Goal: Use online tool/utility: Utilize a website feature to perform a specific function

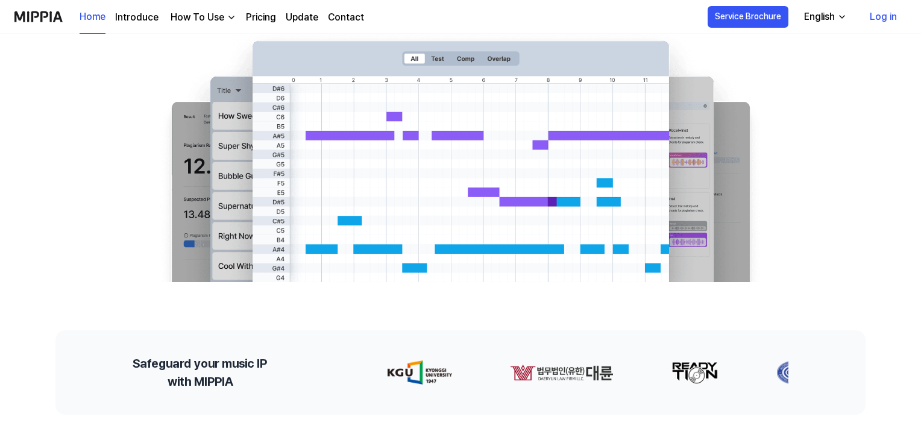
scroll to position [60, 0]
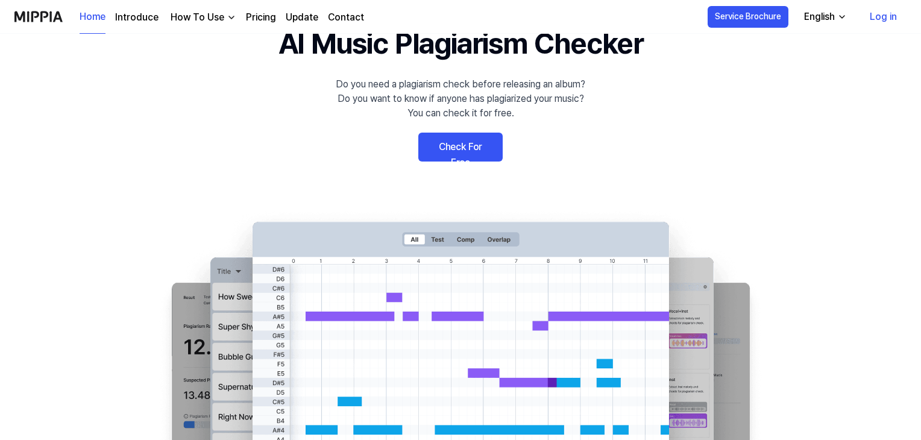
click at [467, 150] on link "Check For Free" at bounding box center [460, 147] width 84 height 29
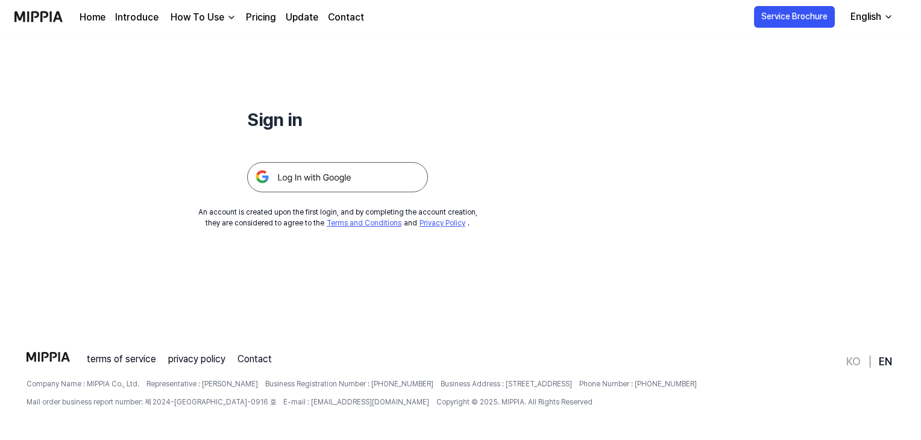
scroll to position [116, 0]
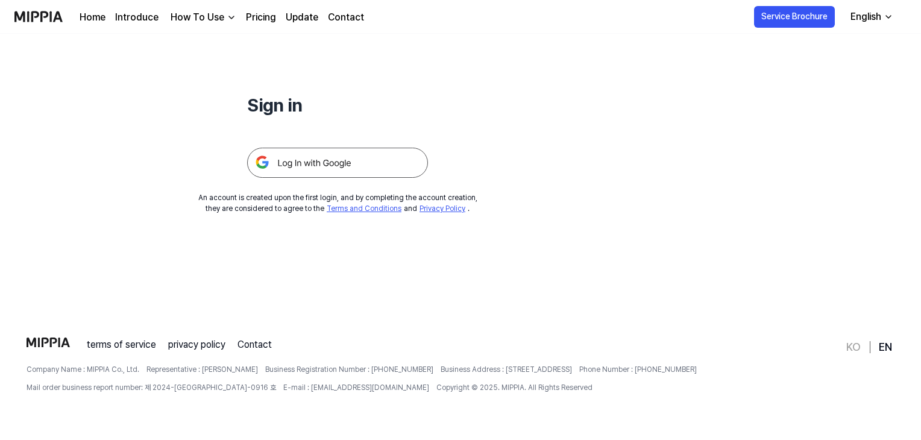
click at [331, 163] on img at bounding box center [337, 163] width 181 height 30
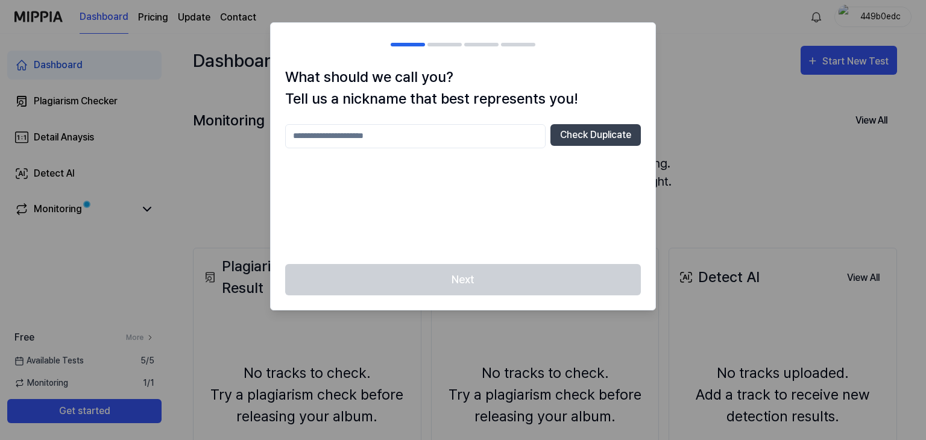
click at [419, 132] on input "text" at bounding box center [415, 136] width 260 height 24
click at [594, 133] on button "Check Duplicate" at bounding box center [596, 135] width 90 height 22
click at [362, 134] on input "text" at bounding box center [415, 136] width 260 height 24
type input "*"
type input "*****"
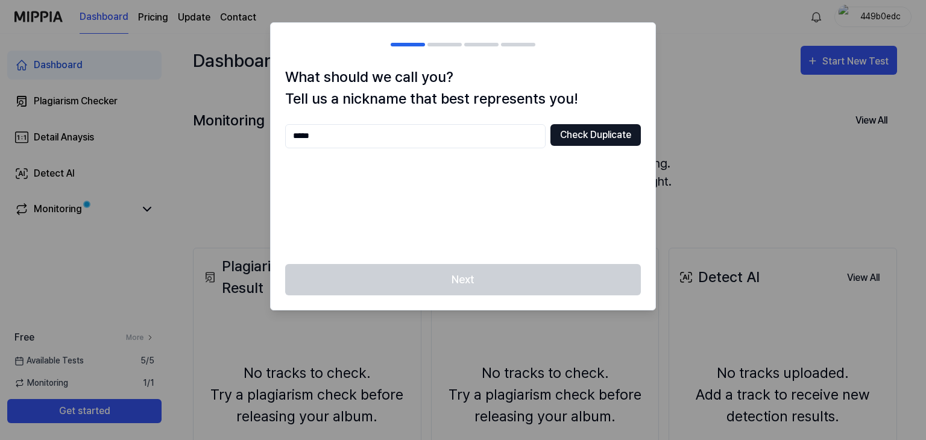
click at [593, 133] on button "Check Duplicate" at bounding box center [596, 135] width 90 height 22
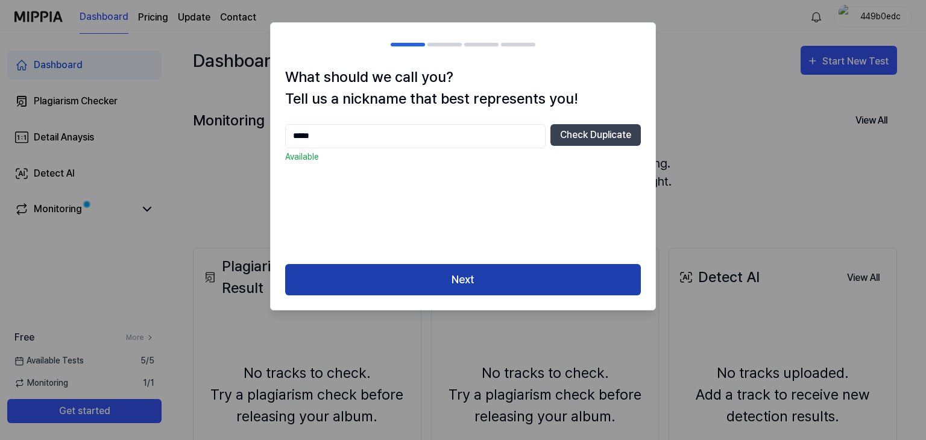
click at [505, 280] on button "Next" at bounding box center [463, 280] width 356 height 32
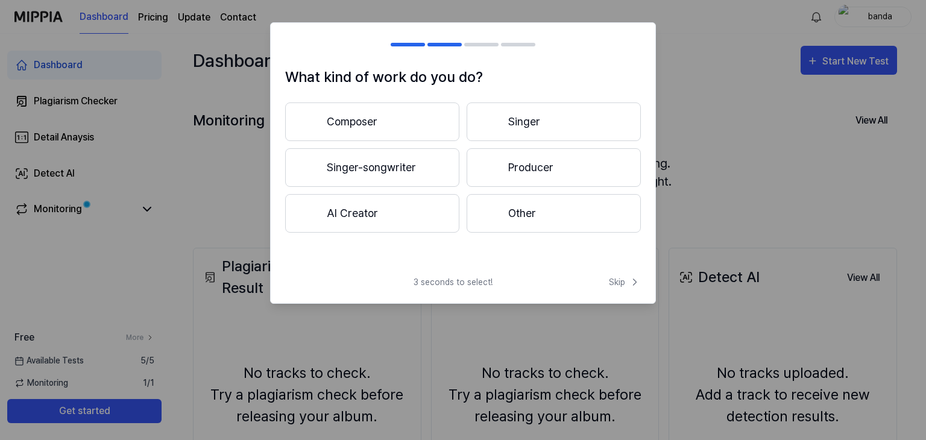
click at [368, 119] on button "Composer" at bounding box center [372, 122] width 174 height 39
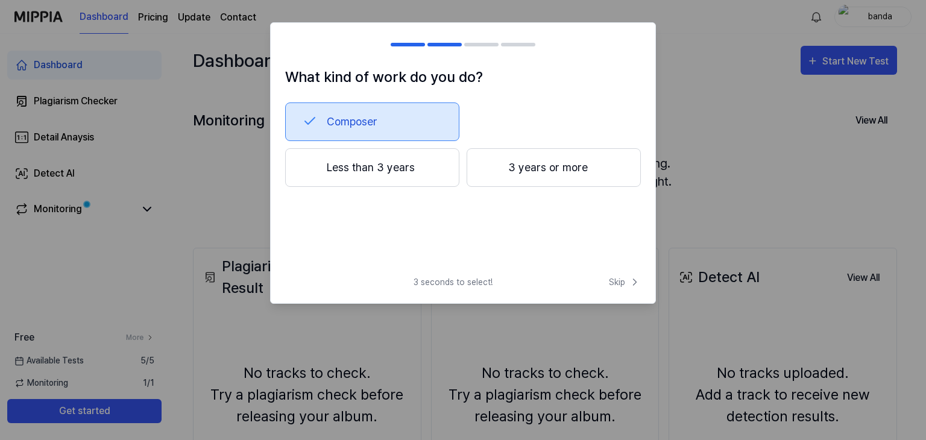
click at [371, 119] on button "Composer" at bounding box center [372, 122] width 174 height 39
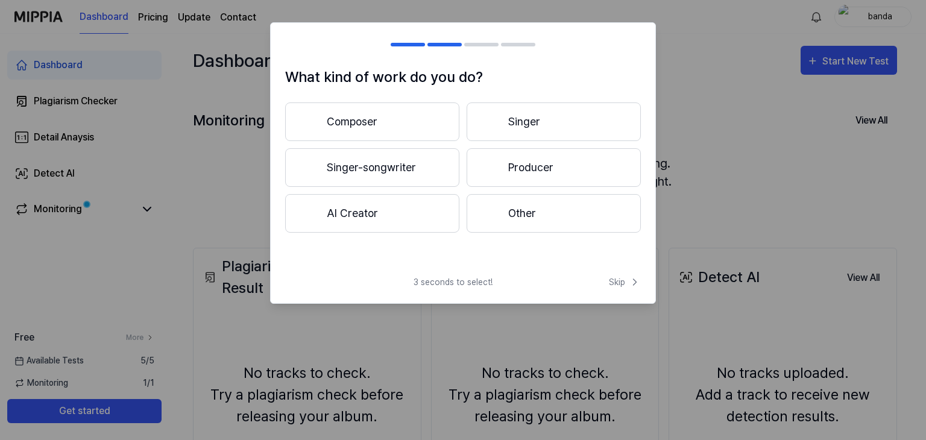
click at [371, 119] on button "Composer" at bounding box center [372, 122] width 174 height 39
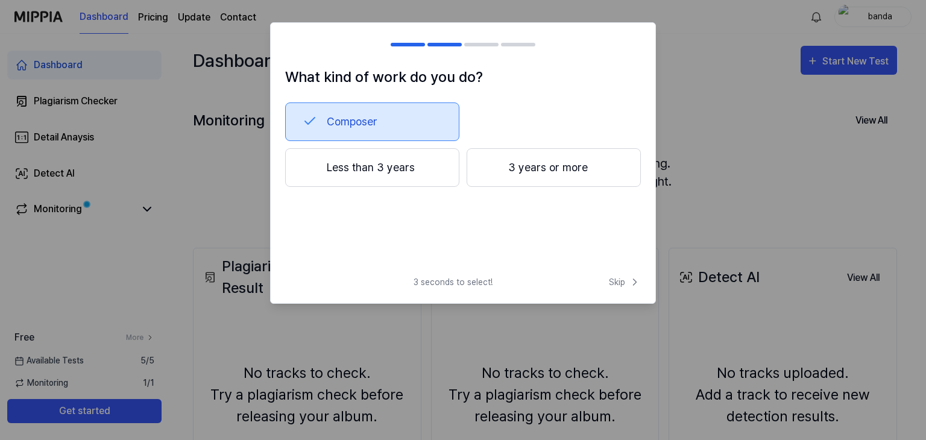
click at [369, 166] on button "Less than 3 years" at bounding box center [372, 167] width 174 height 39
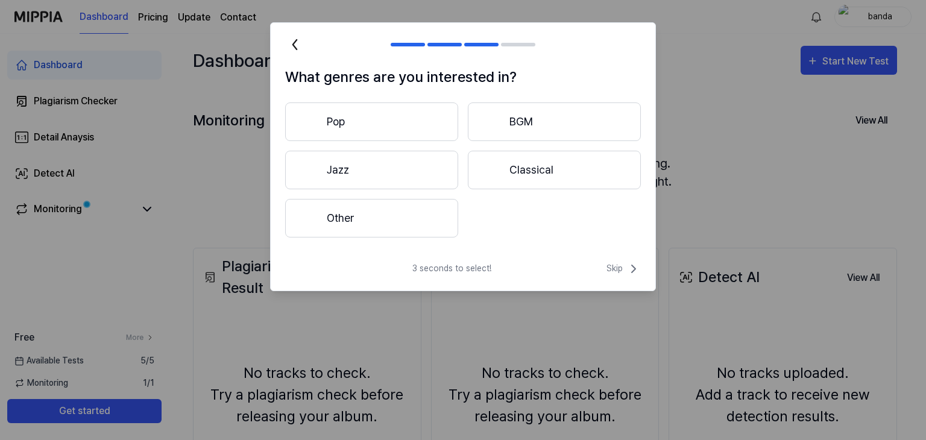
click at [369, 223] on button "Other" at bounding box center [371, 218] width 173 height 39
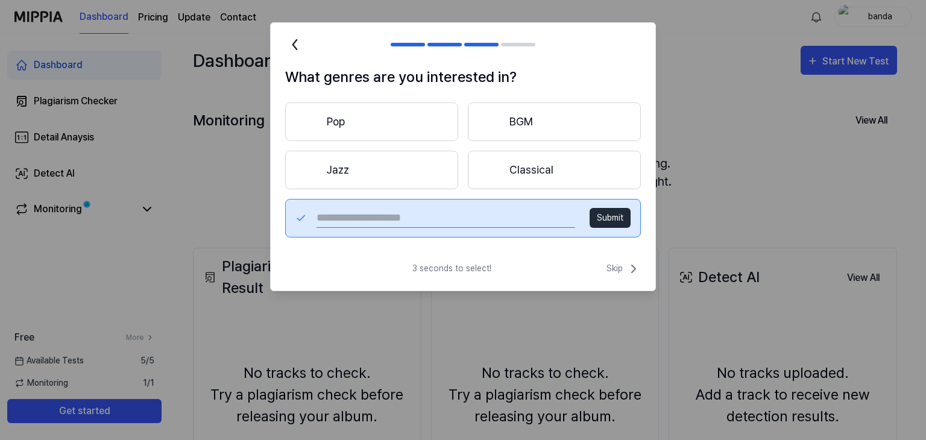
click at [614, 221] on button "Submit" at bounding box center [610, 218] width 41 height 20
click at [614, 212] on button "Submit" at bounding box center [610, 218] width 41 height 20
click at [529, 162] on button "Classical" at bounding box center [554, 170] width 173 height 39
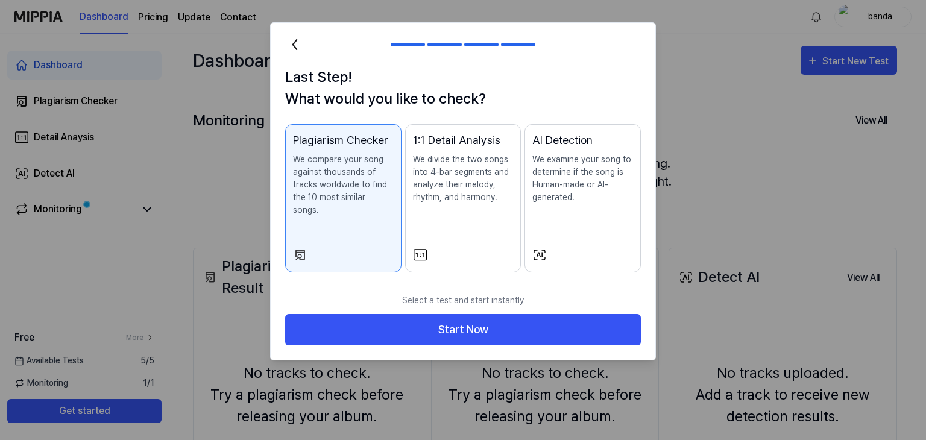
click at [292, 35] on icon at bounding box center [294, 44] width 19 height 19
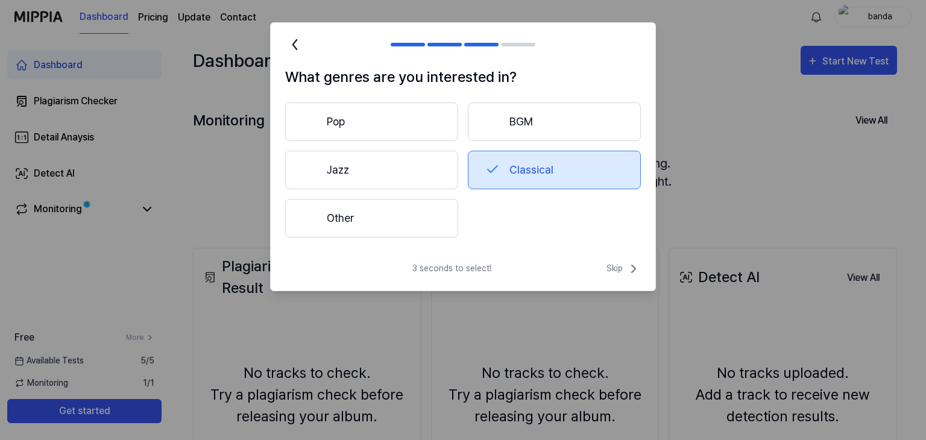
click at [292, 35] on icon at bounding box center [294, 44] width 19 height 19
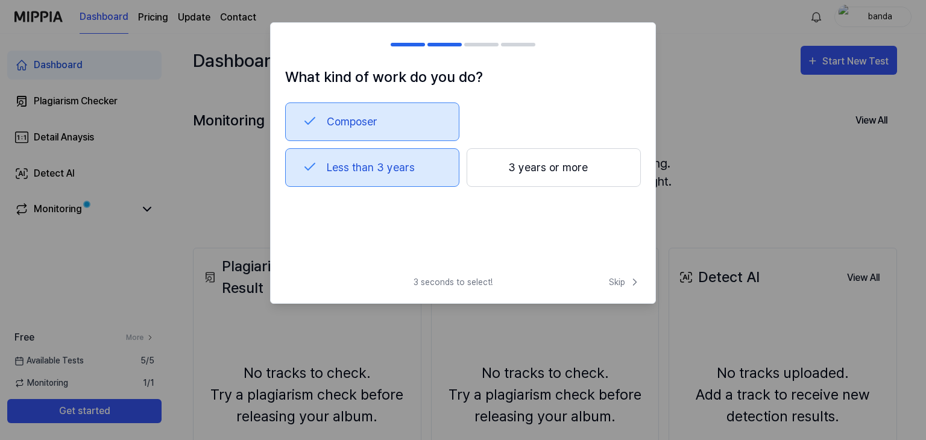
click at [292, 35] on h2 at bounding box center [463, 44] width 385 height 43
click at [624, 278] on span "Skip" at bounding box center [625, 282] width 32 height 13
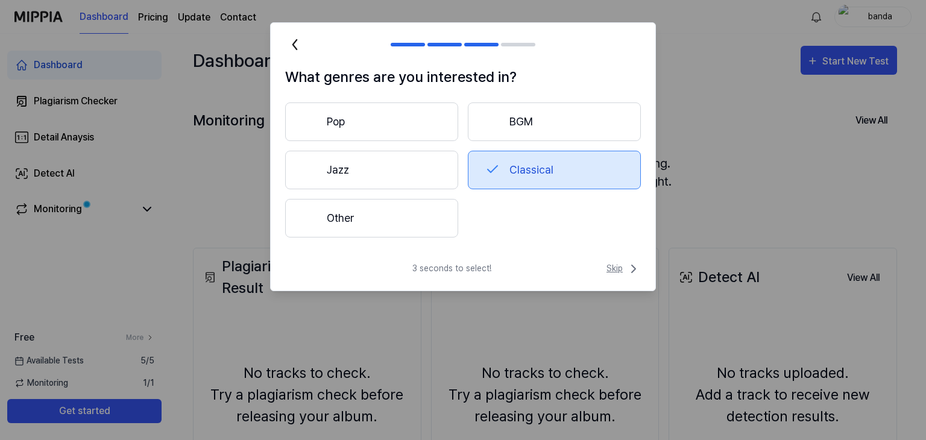
click at [625, 267] on span "Skip" at bounding box center [624, 269] width 34 height 14
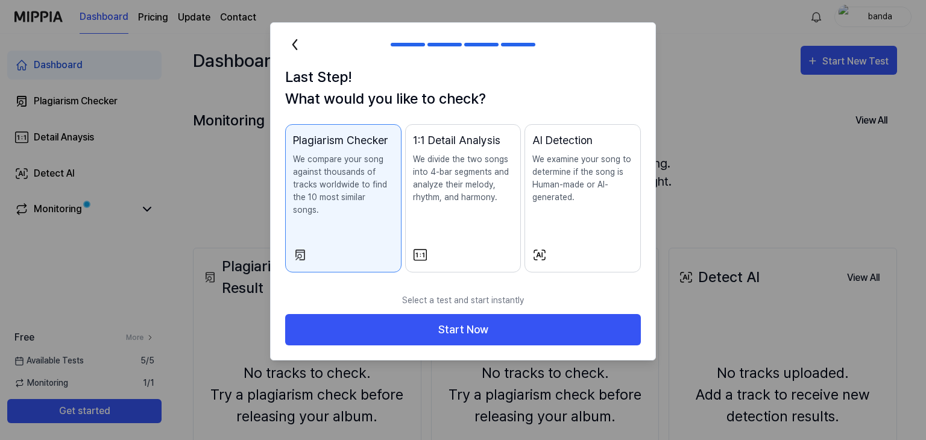
click at [291, 38] on icon at bounding box center [294, 44] width 19 height 19
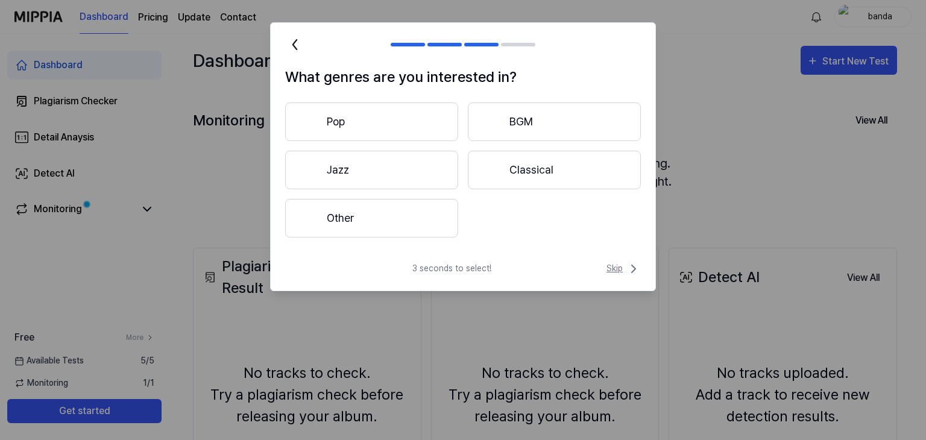
click at [630, 268] on icon at bounding box center [634, 269] width 14 height 14
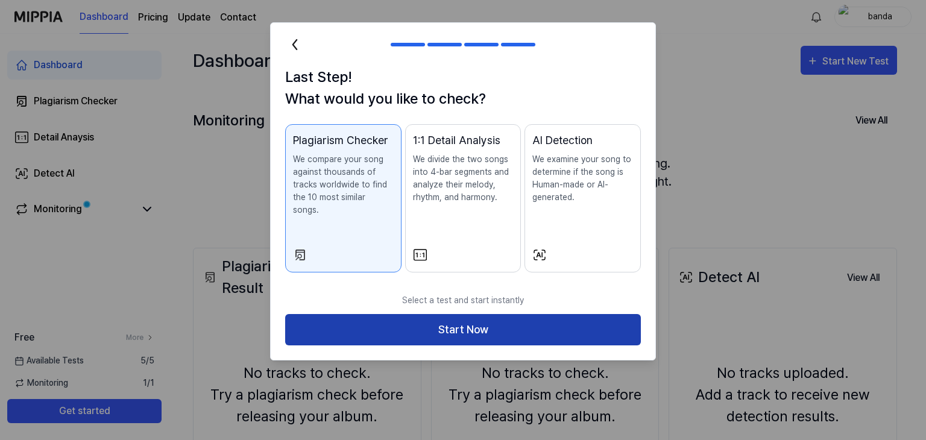
click at [506, 314] on button "Start Now" at bounding box center [463, 330] width 356 height 32
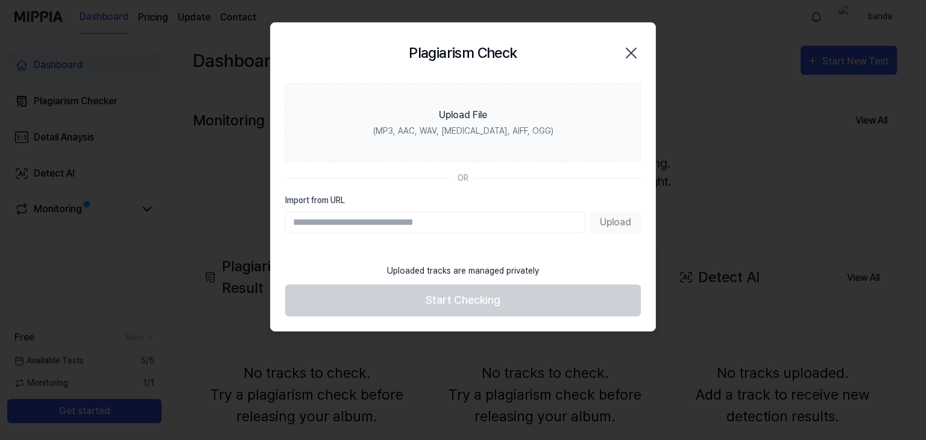
click at [607, 221] on div "Upload" at bounding box center [463, 223] width 356 height 22
click at [400, 226] on input "Import from URL" at bounding box center [435, 223] width 300 height 22
click at [620, 224] on div "Upload" at bounding box center [463, 223] width 356 height 22
click at [463, 271] on div "Uploaded tracks are managed privately" at bounding box center [463, 270] width 166 height 27
click at [463, 174] on div "OR" at bounding box center [463, 178] width 11 height 13
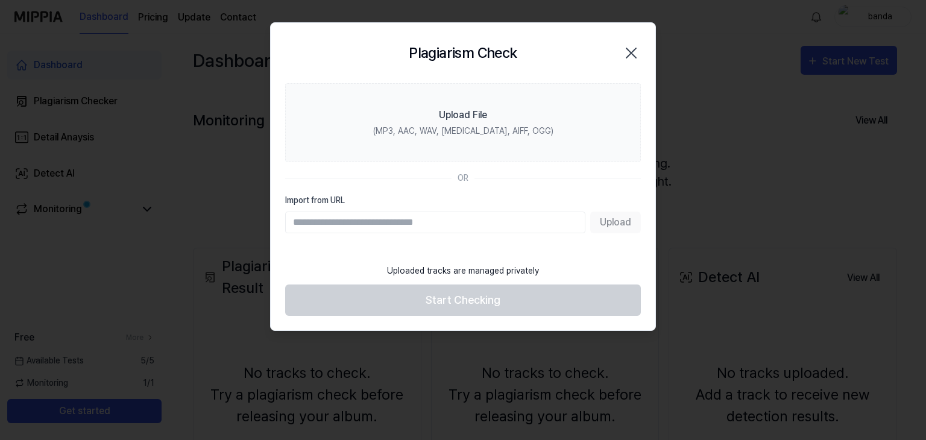
click at [634, 58] on icon "button" at bounding box center [631, 52] width 19 height 19
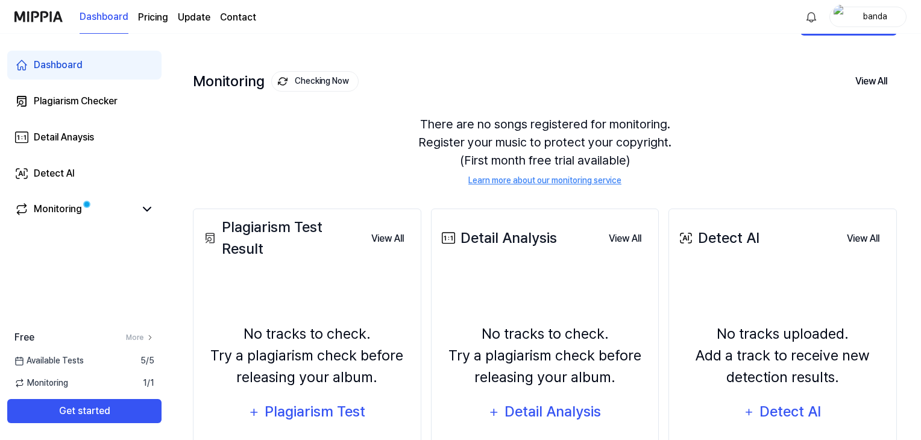
scroll to position [121, 0]
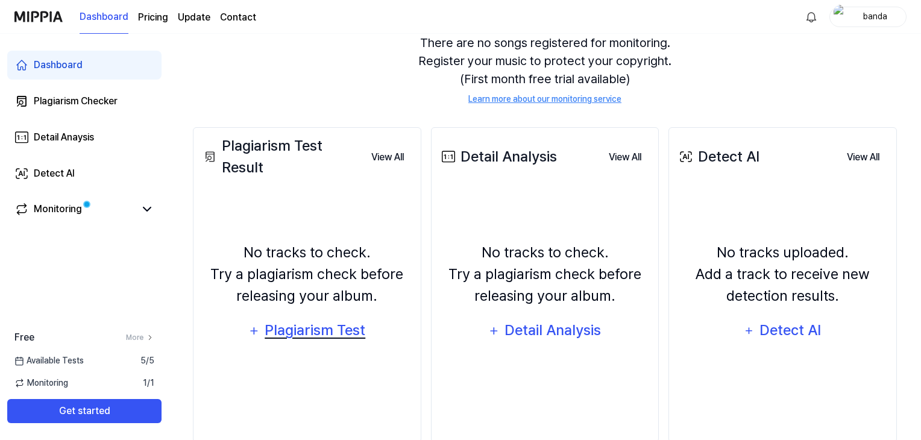
click at [303, 326] on div "Plagiarism Test" at bounding box center [315, 330] width 103 height 23
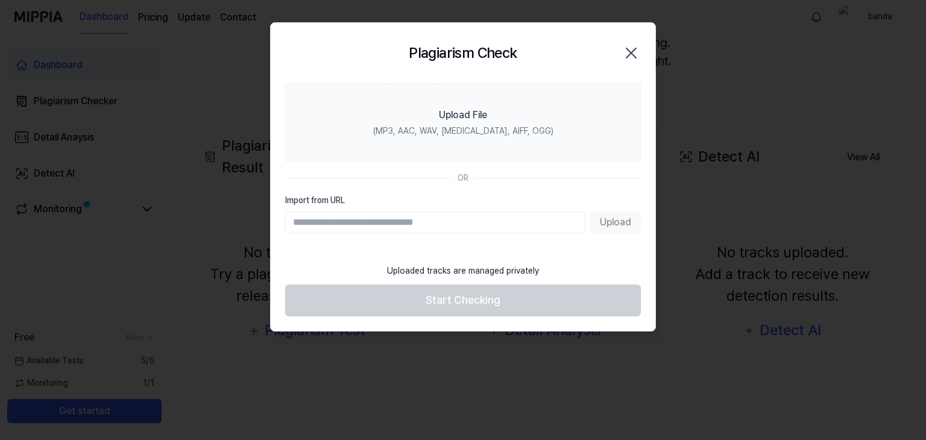
click at [637, 56] on icon "button" at bounding box center [631, 52] width 19 height 19
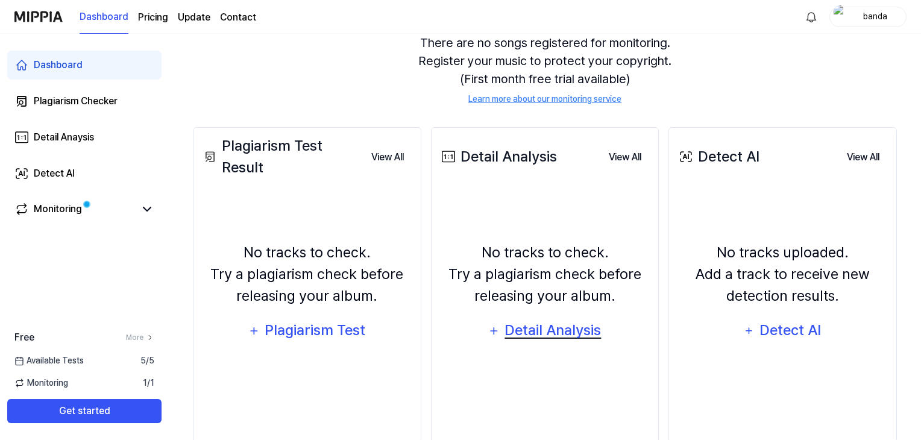
click at [578, 330] on div "Detail Analysis" at bounding box center [553, 330] width 98 height 23
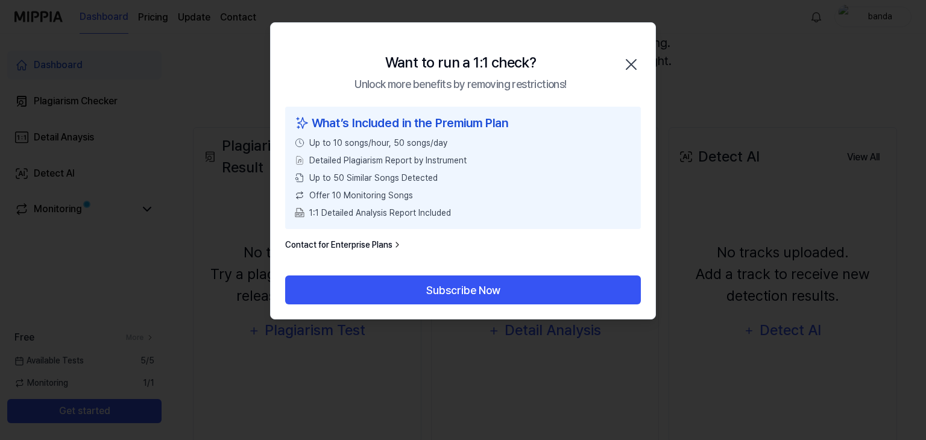
click at [633, 63] on icon "button" at bounding box center [631, 64] width 19 height 19
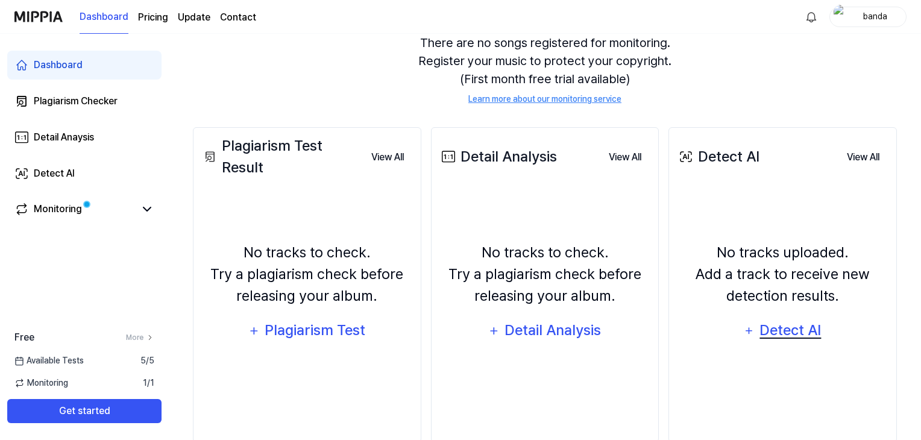
click at [765, 331] on div "Detect AI" at bounding box center [791, 330] width 65 height 23
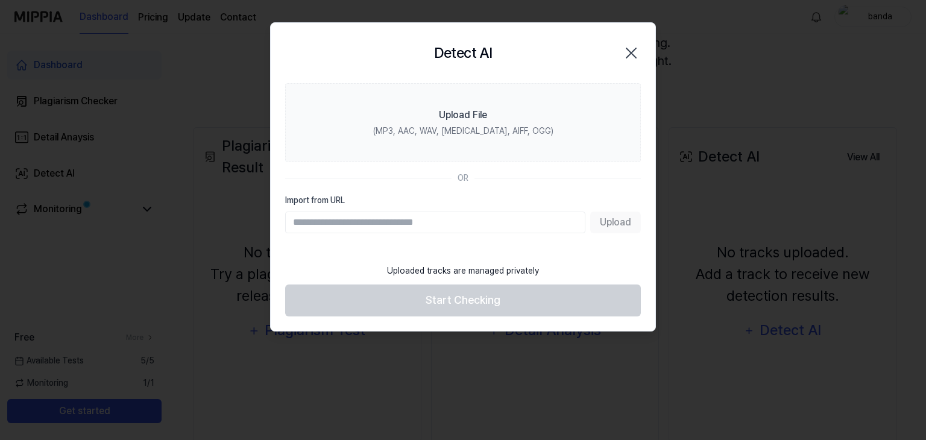
click at [620, 223] on div "Upload" at bounding box center [463, 223] width 356 height 22
click at [345, 230] on input "Import from URL" at bounding box center [435, 223] width 300 height 22
click at [625, 51] on icon "button" at bounding box center [631, 52] width 19 height 19
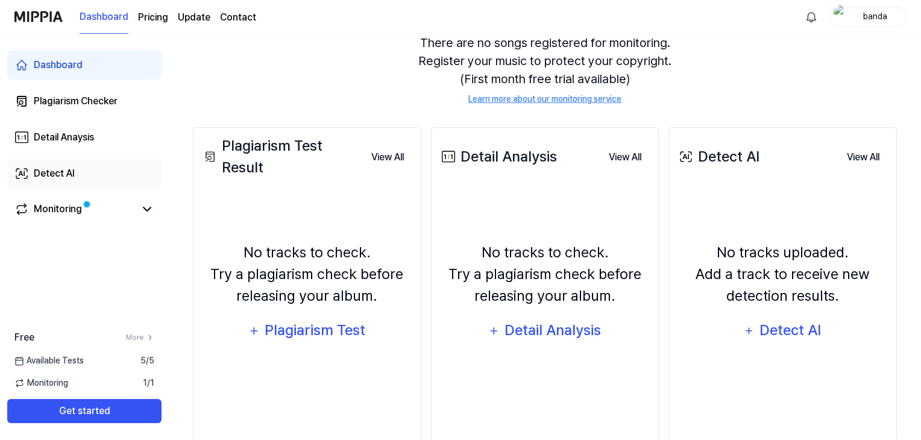
click at [108, 174] on link "Detect AI" at bounding box center [84, 173] width 154 height 29
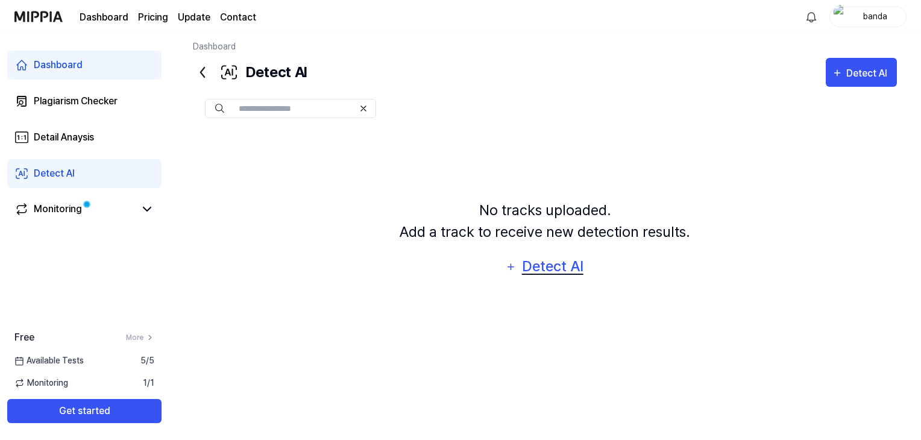
click at [519, 260] on button "Detect AI" at bounding box center [545, 267] width 94 height 29
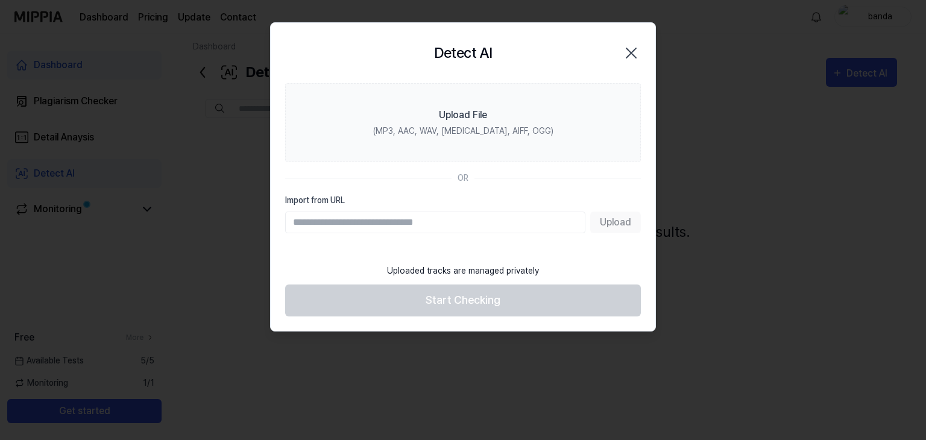
click at [292, 190] on section "Upload File (MP3, AAC, WAV, FLAC, AIFF, OGG) OR Import from URL Upload" at bounding box center [463, 170] width 385 height 174
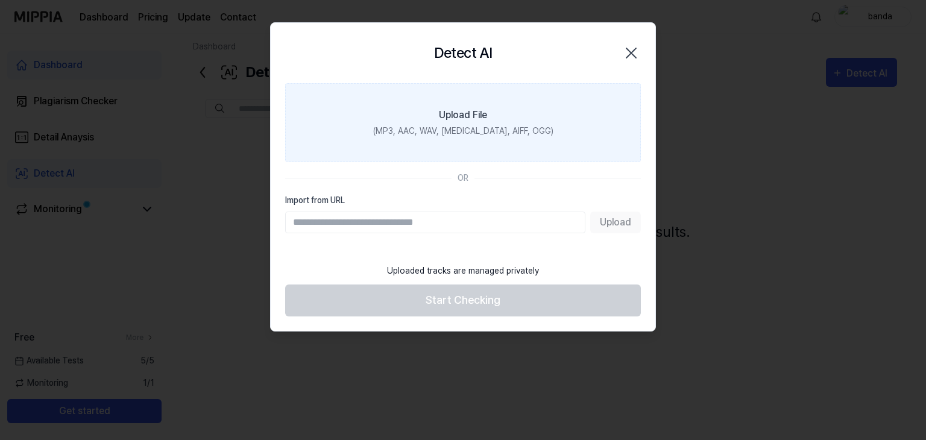
click at [478, 110] on div "Upload File" at bounding box center [463, 115] width 48 height 14
click at [0, 0] on input "Upload File (MP3, AAC, WAV, FLAC, AIFF, OGG)" at bounding box center [0, 0] width 0 height 0
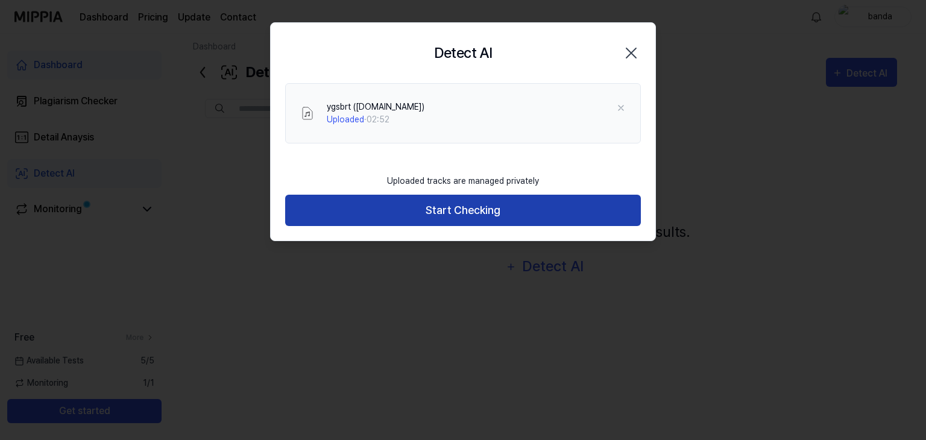
click at [463, 212] on button "Start Checking" at bounding box center [463, 211] width 356 height 32
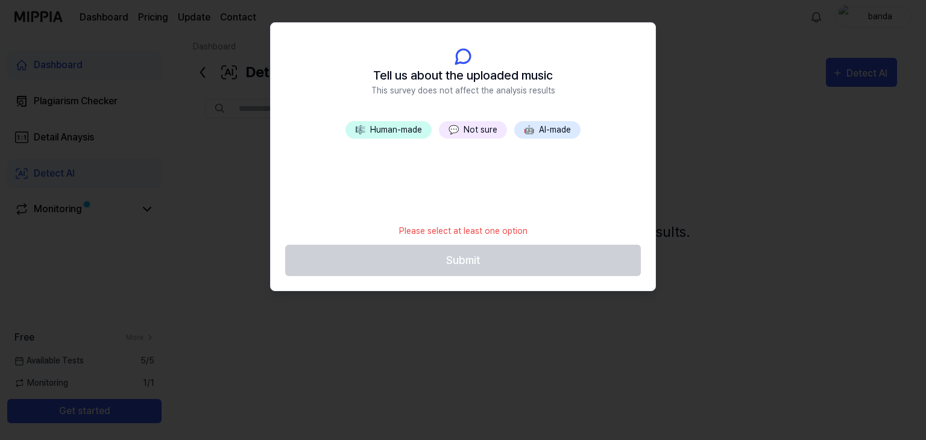
click at [402, 131] on button "🎼 Human-made" at bounding box center [389, 129] width 86 height 17
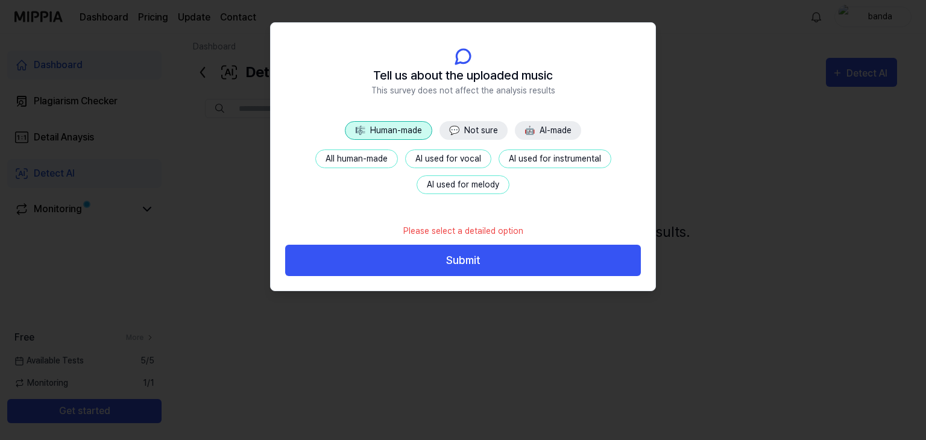
click at [457, 161] on button "AI used for vocal" at bounding box center [448, 159] width 86 height 19
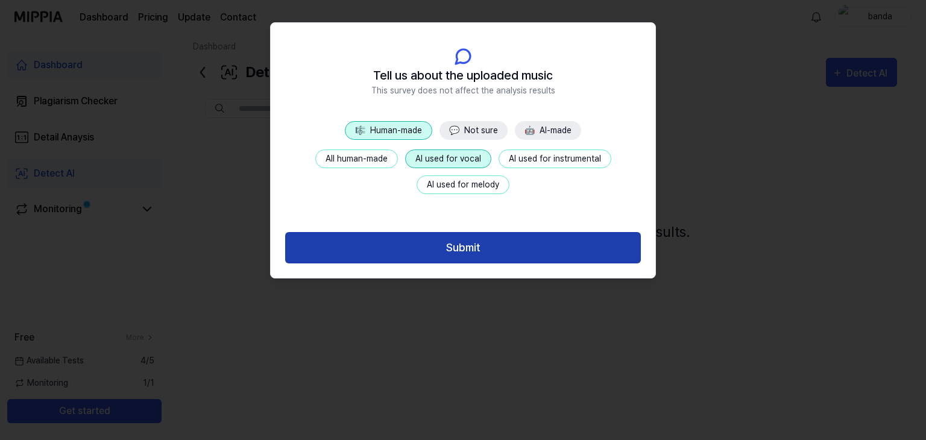
click at [477, 238] on button "Submit" at bounding box center [463, 248] width 356 height 32
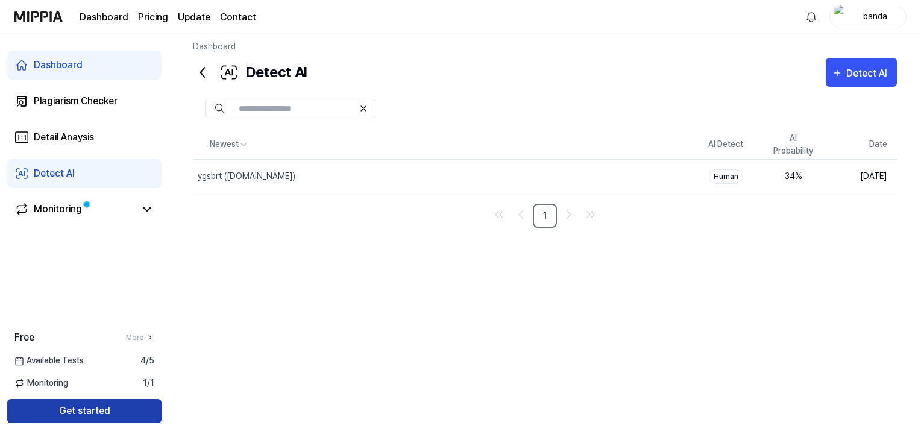
click at [75, 410] on button "Get started" at bounding box center [84, 411] width 154 height 24
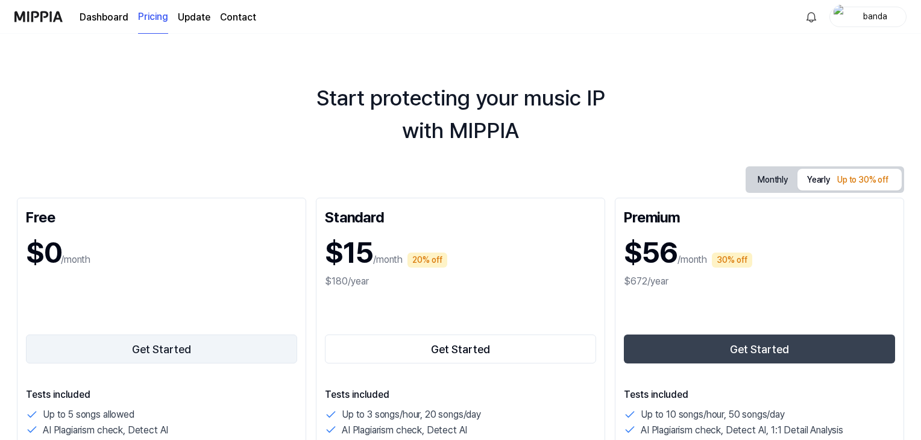
click at [201, 345] on button "Get Started" at bounding box center [161, 349] width 271 height 29
